Goal: Book appointment/travel/reservation

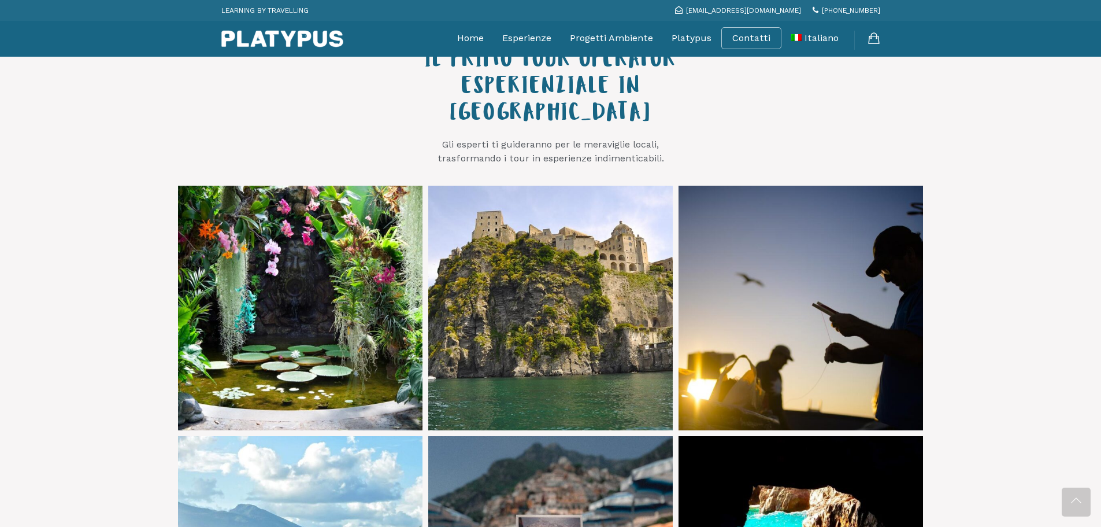
scroll to position [694, 0]
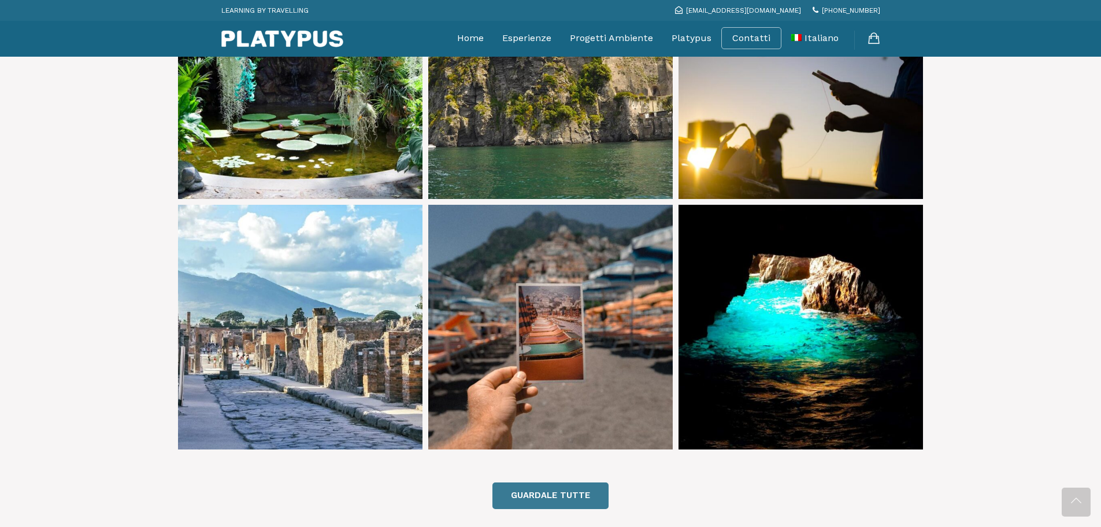
click at [551, 482] on link "GUARDALE TUTTE" at bounding box center [550, 495] width 116 height 26
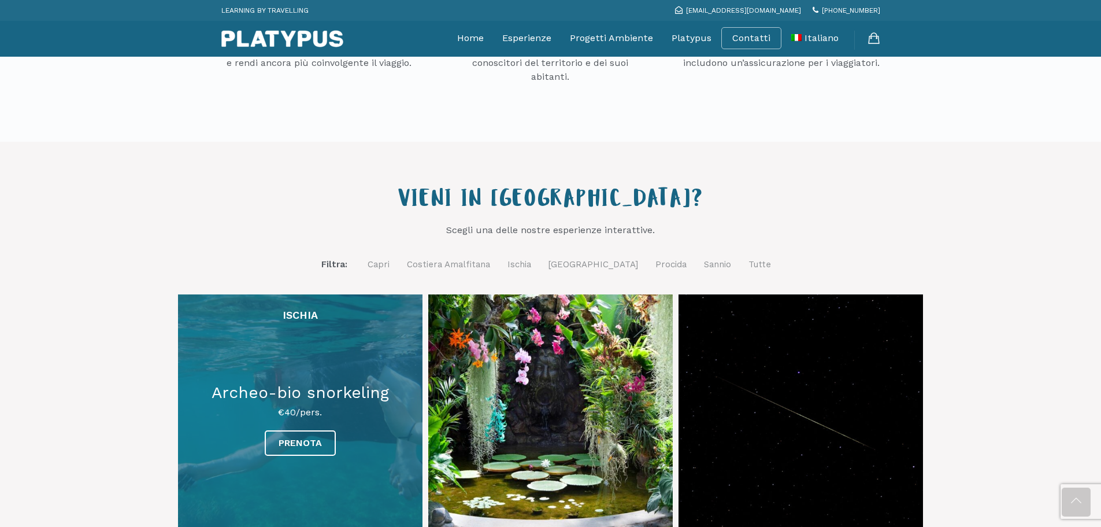
scroll to position [289, 0]
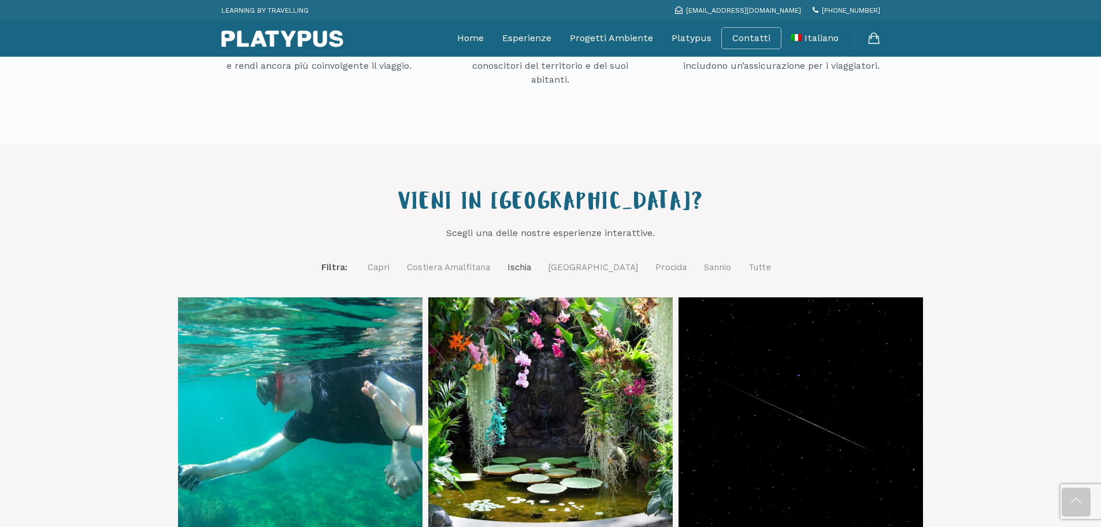
click at [531, 263] on link "Ischia" at bounding box center [519, 267] width 24 height 14
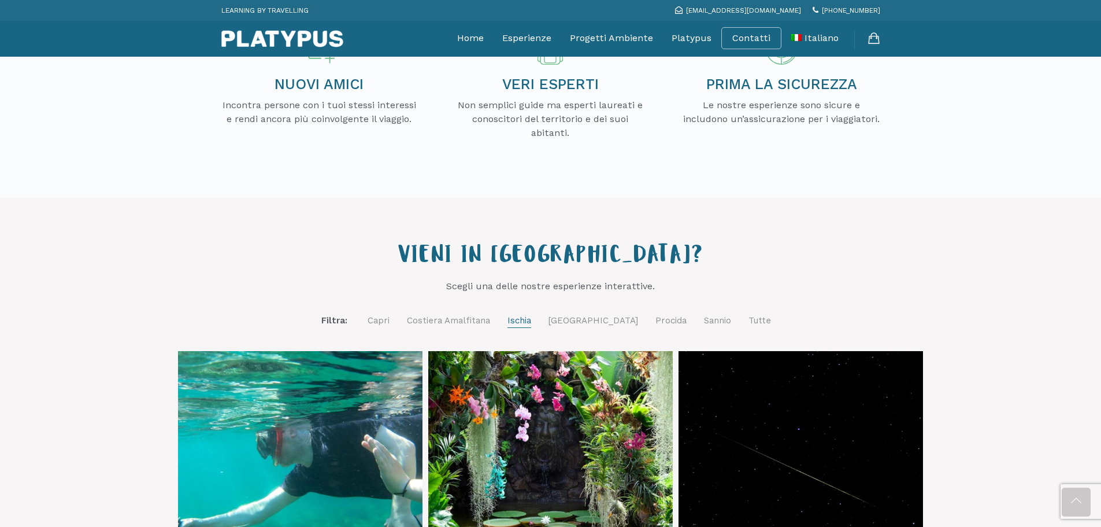
scroll to position [0, 0]
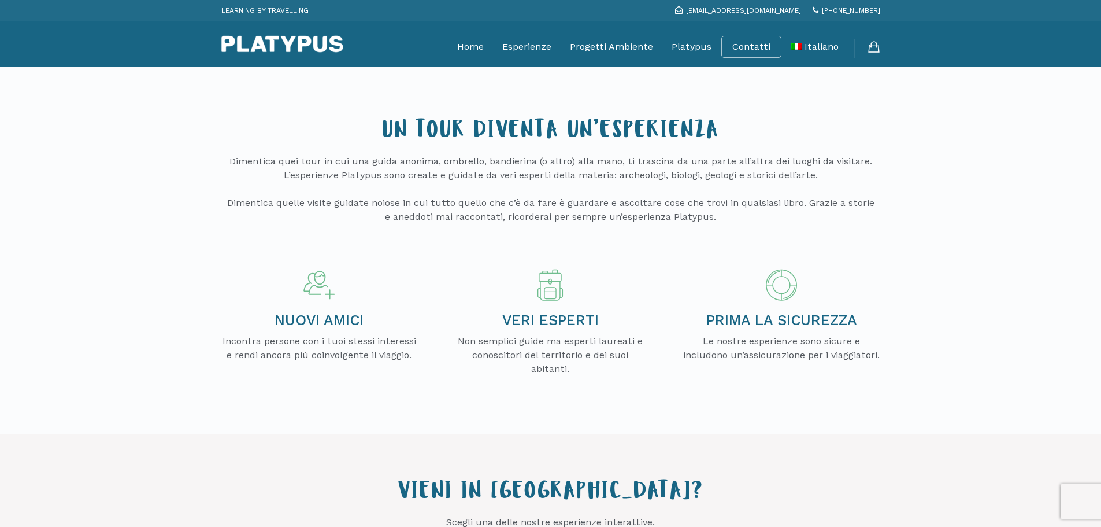
click at [517, 42] on link "Esperienze" at bounding box center [526, 46] width 49 height 29
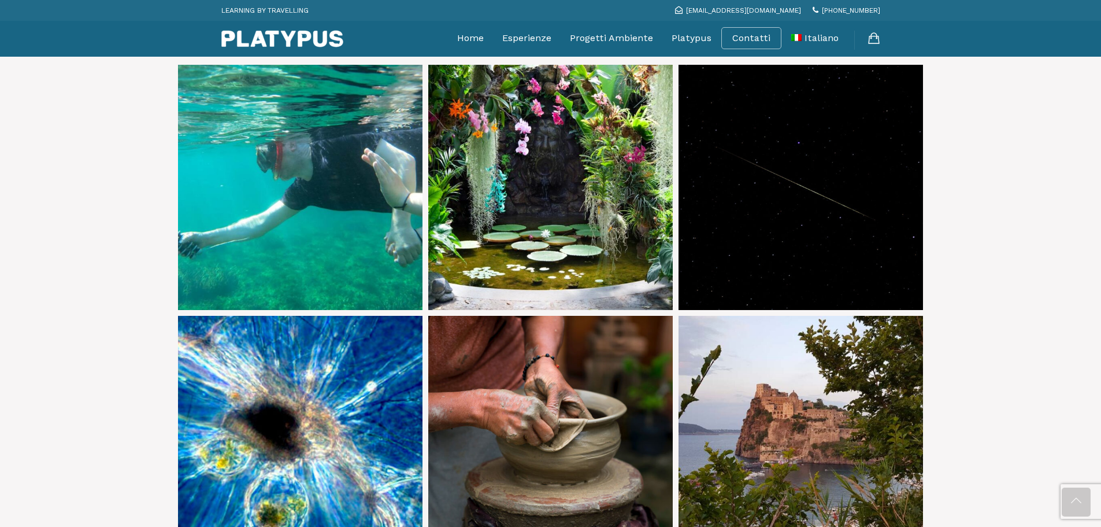
scroll to position [520, 0]
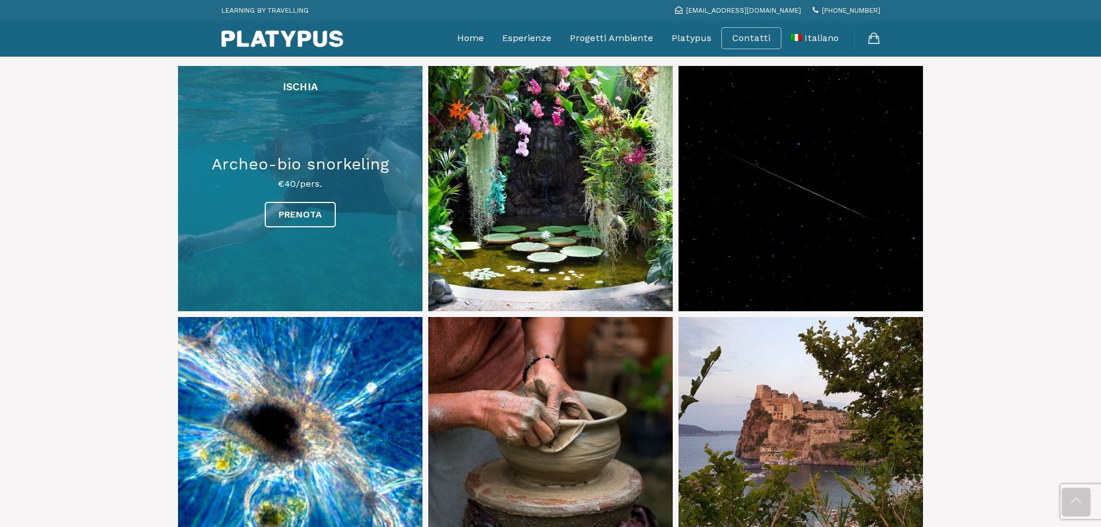
click at [309, 212] on link at bounding box center [300, 188] width 244 height 244
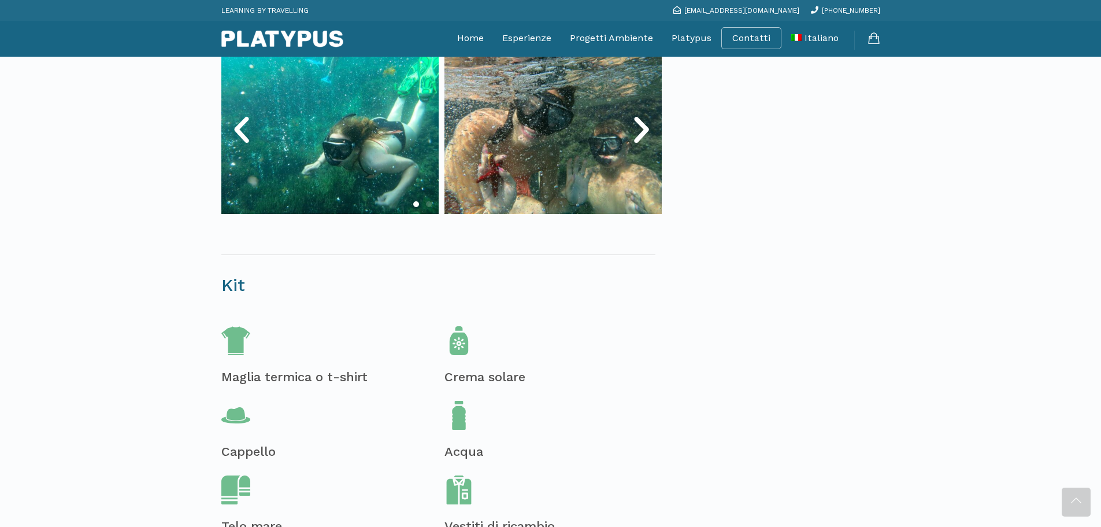
scroll to position [462, 0]
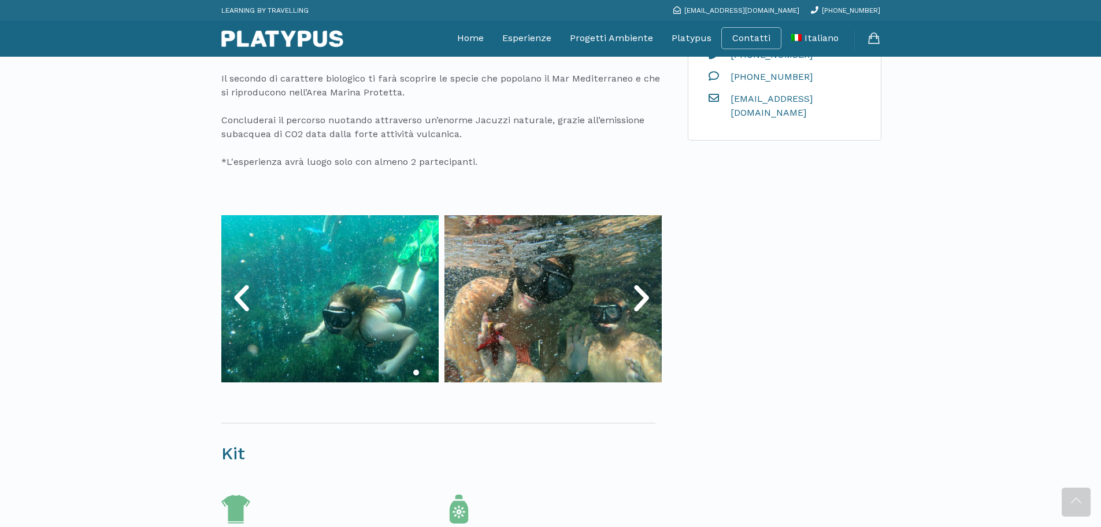
click at [637, 300] on icon "Next slide" at bounding box center [641, 298] width 35 height 35
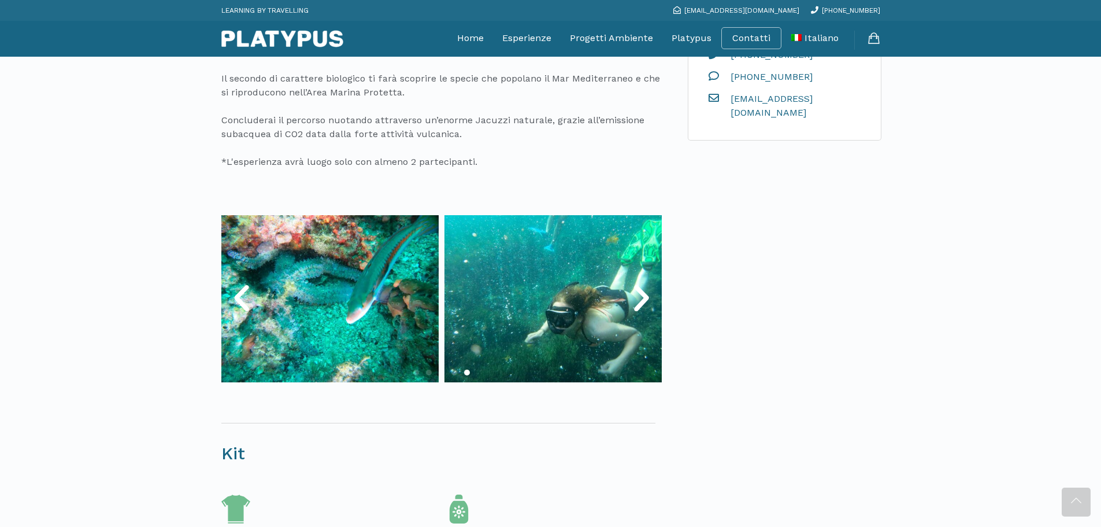
click at [637, 300] on icon "Next slide" at bounding box center [641, 298] width 35 height 35
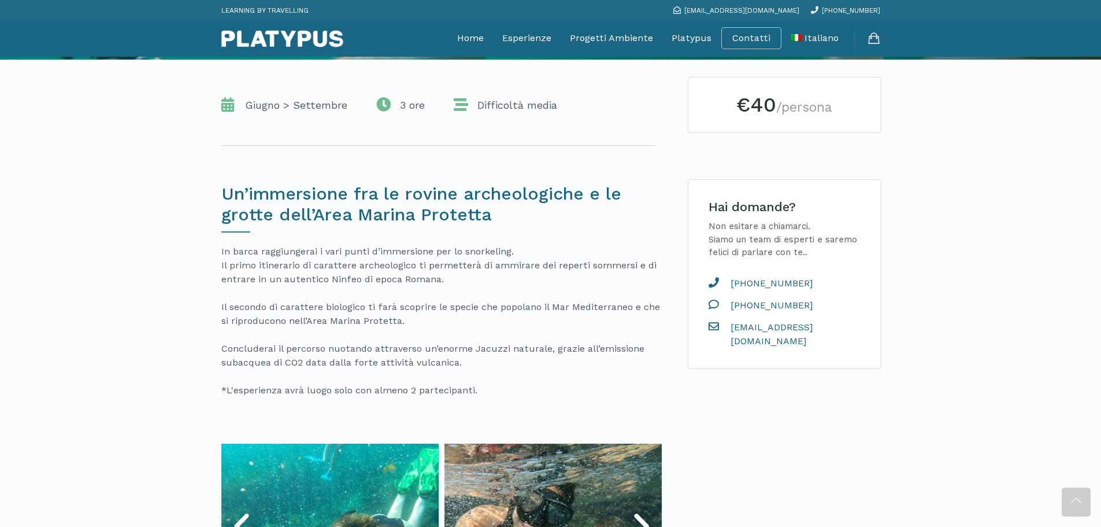
scroll to position [231, 0]
